Goal: Task Accomplishment & Management: Manage account settings

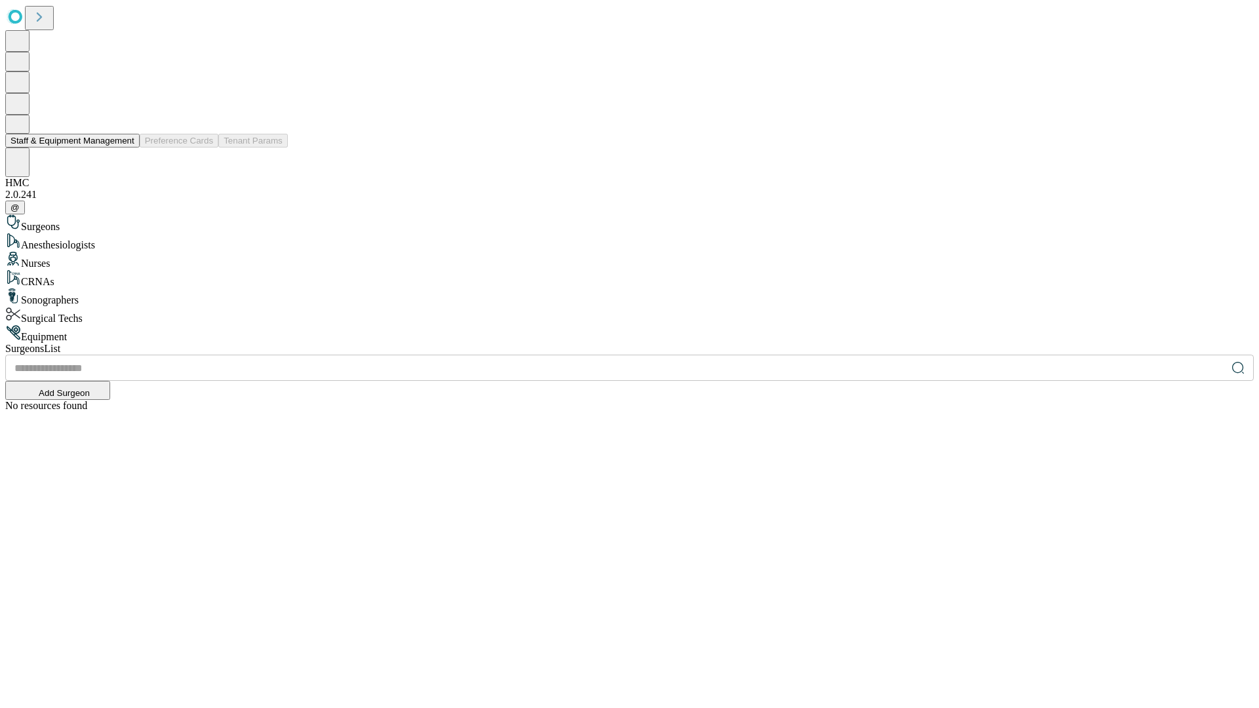
click at [125, 148] on button "Staff & Equipment Management" at bounding box center [72, 141] width 134 height 14
